Goal: Find specific page/section: Find specific page/section

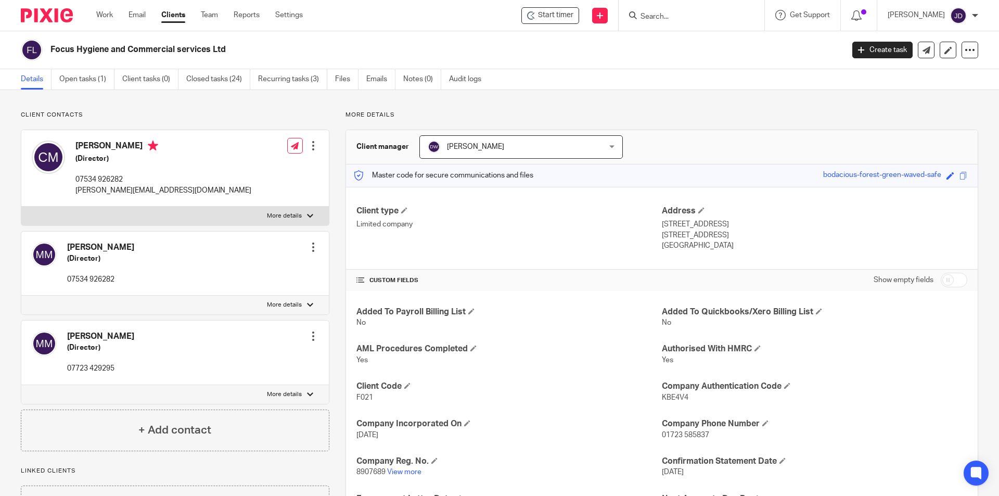
click at [706, 16] on input "Search" at bounding box center [687, 16] width 94 height 9
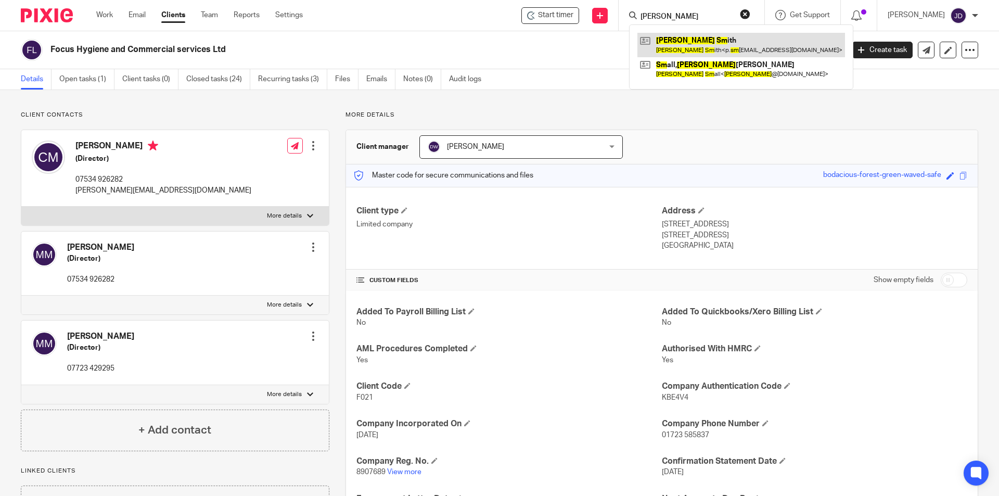
type input "paul sm"
click at [703, 43] on link at bounding box center [742, 45] width 208 height 24
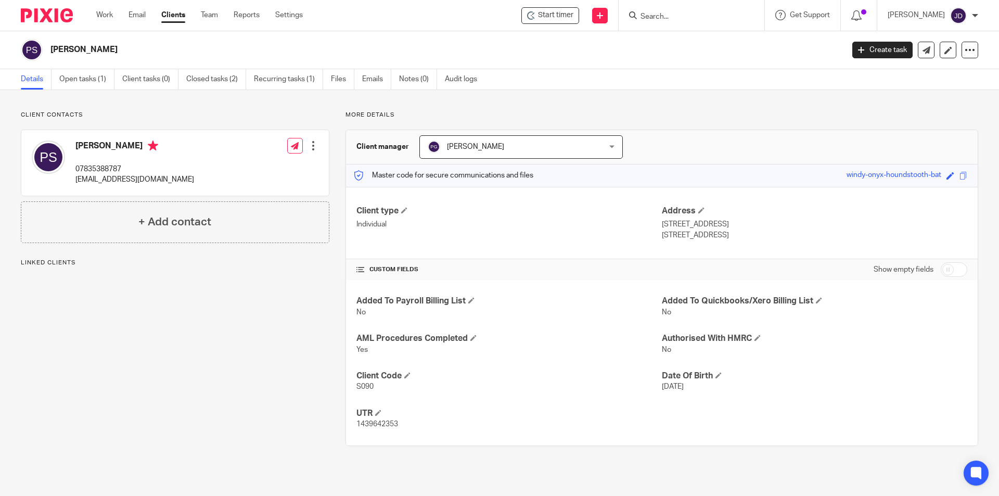
click at [195, 340] on div "Client contacts Paul Smith 07835388787 p.smith64@icloud.com Edit contact Create…" at bounding box center [167, 278] width 325 height 335
drag, startPoint x: 216, startPoint y: 391, endPoint x: 215, endPoint y: 381, distance: 10.5
click at [216, 390] on div "Client contacts Paul Smith 07835388787 p.smith64@icloud.com Edit contact Create…" at bounding box center [167, 278] width 325 height 335
click at [193, 362] on div "Client contacts Paul Smith 07835388787 p.smith64@icloud.com Edit contact Create…" at bounding box center [167, 278] width 325 height 335
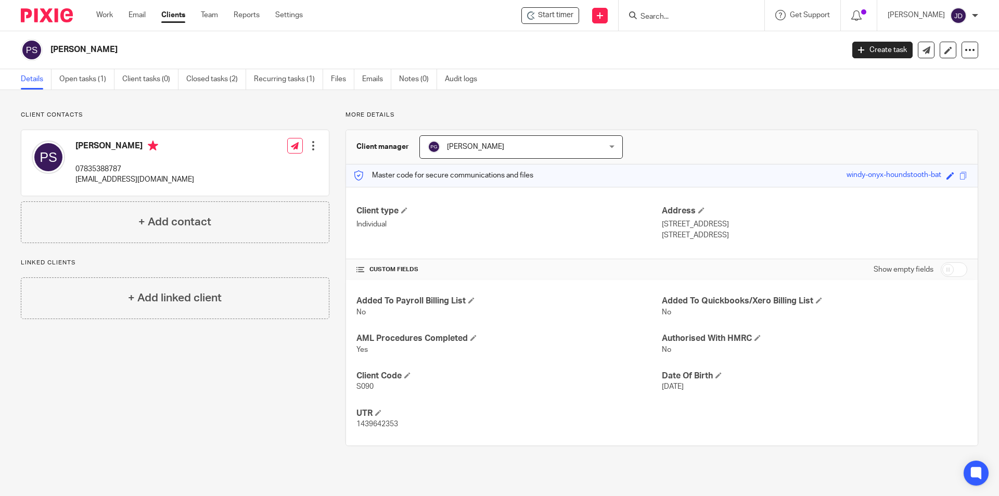
click at [193, 362] on div "Client contacts Paul Smith 07835388787 p.smith64@icloud.com Edit contact Create…" at bounding box center [167, 278] width 325 height 335
click at [664, 17] on input "Search" at bounding box center [687, 16] width 94 height 9
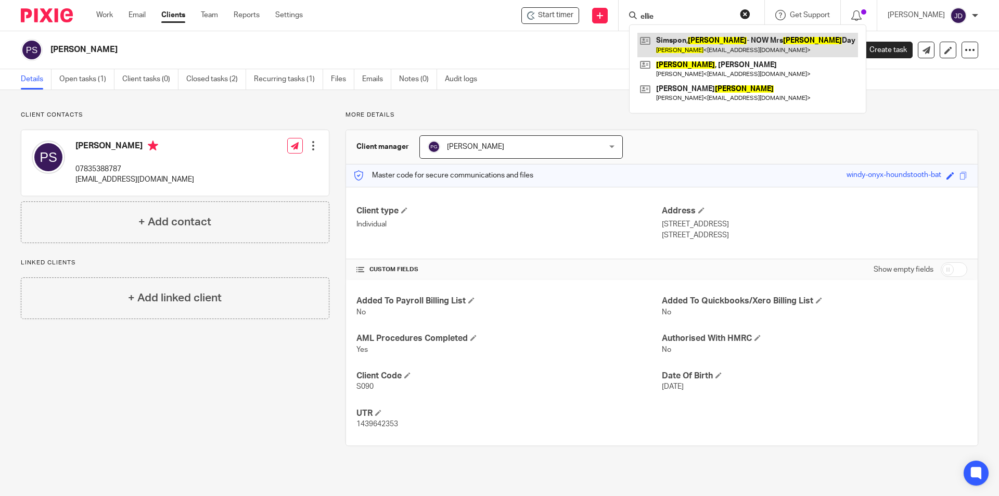
type input "ellie"
click at [714, 39] on link at bounding box center [748, 45] width 221 height 24
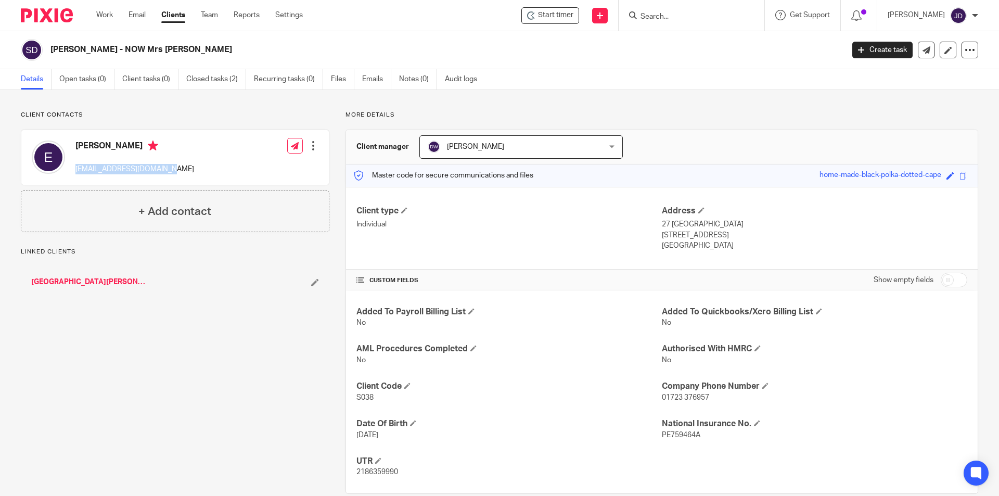
drag, startPoint x: 76, startPoint y: 170, endPoint x: 165, endPoint y: 170, distance: 89.0
click at [165, 170] on p "[EMAIL_ADDRESS][DOMAIN_NAME]" at bounding box center [134, 169] width 119 height 10
copy p "[EMAIL_ADDRESS][DOMAIN_NAME]"
click at [167, 270] on div "St Nicholas Cafe" at bounding box center [175, 281] width 309 height 31
click at [677, 15] on input "Search" at bounding box center [687, 16] width 94 height 9
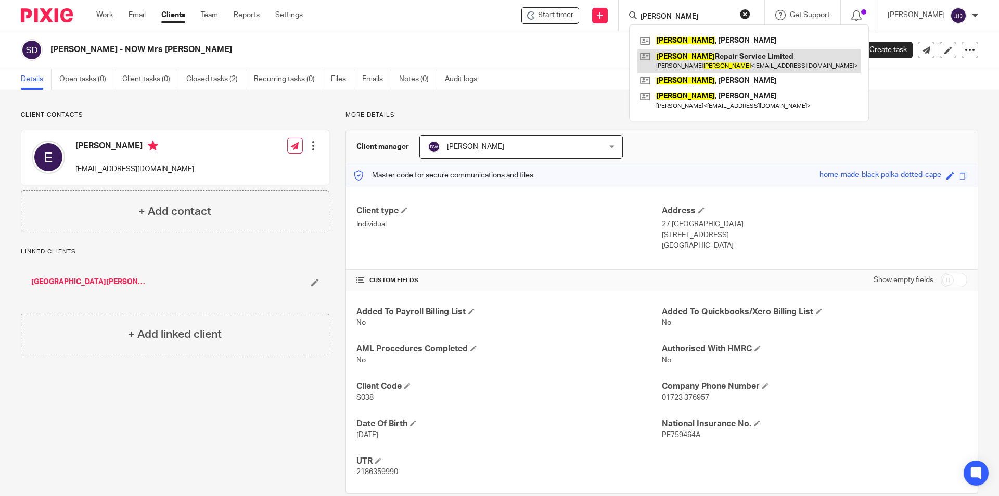
type input "newlove"
click at [714, 63] on link at bounding box center [749, 61] width 223 height 24
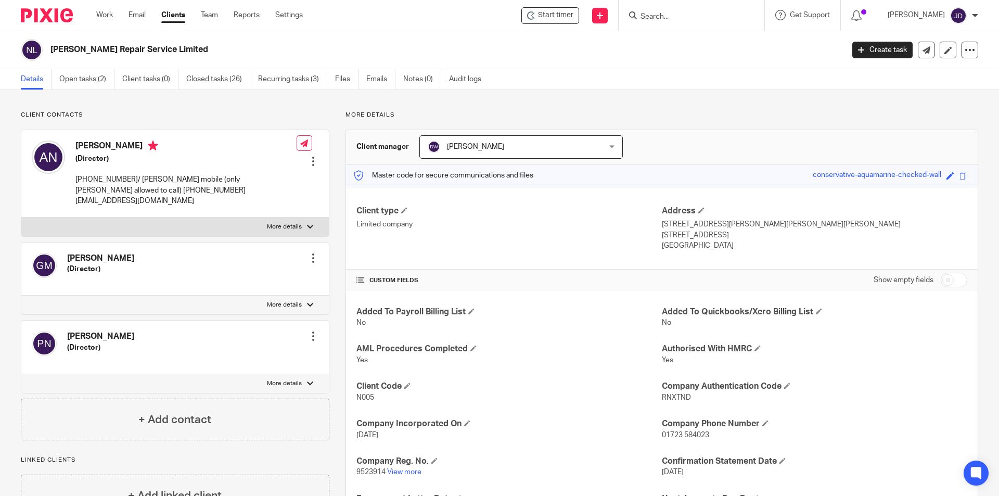
click at [733, 18] on input "Search" at bounding box center [687, 16] width 94 height 9
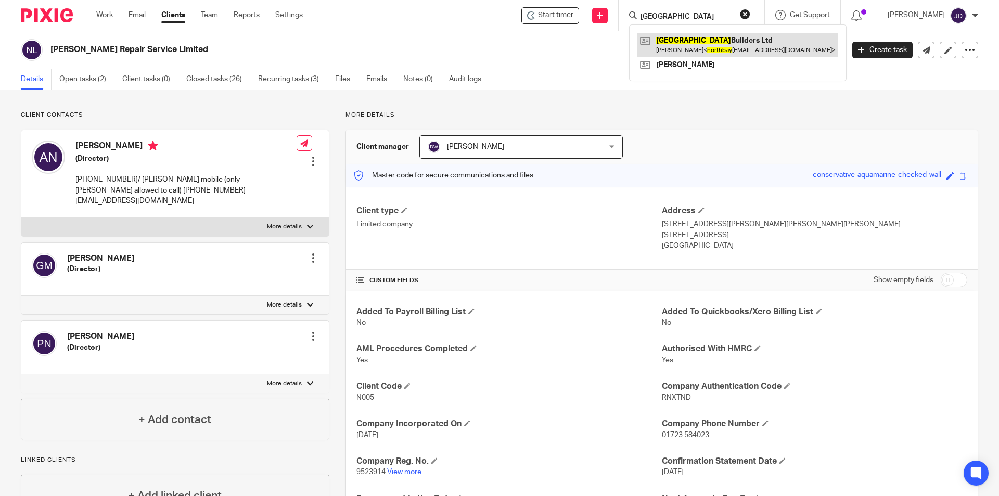
type input "north bay"
click at [707, 39] on link at bounding box center [738, 45] width 201 height 24
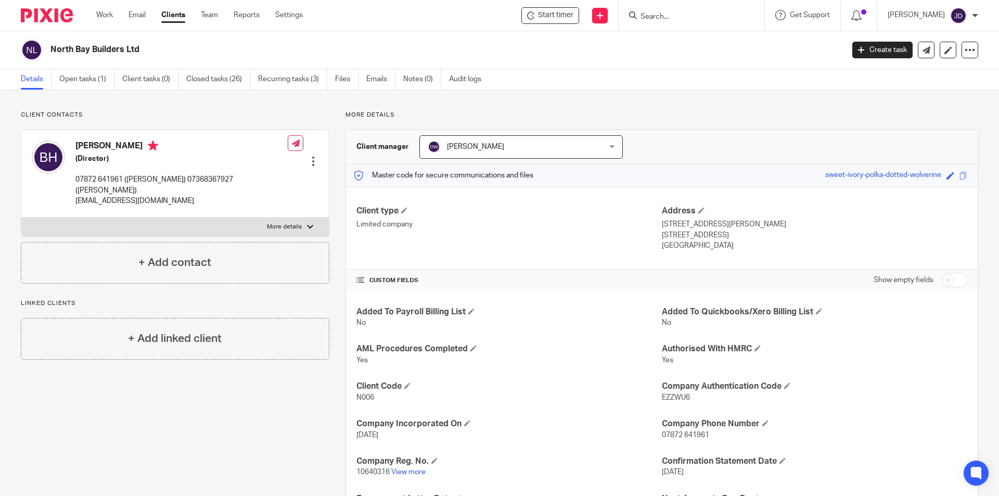
scroll to position [52, 0]
